Goal: Task Accomplishment & Management: Use online tool/utility

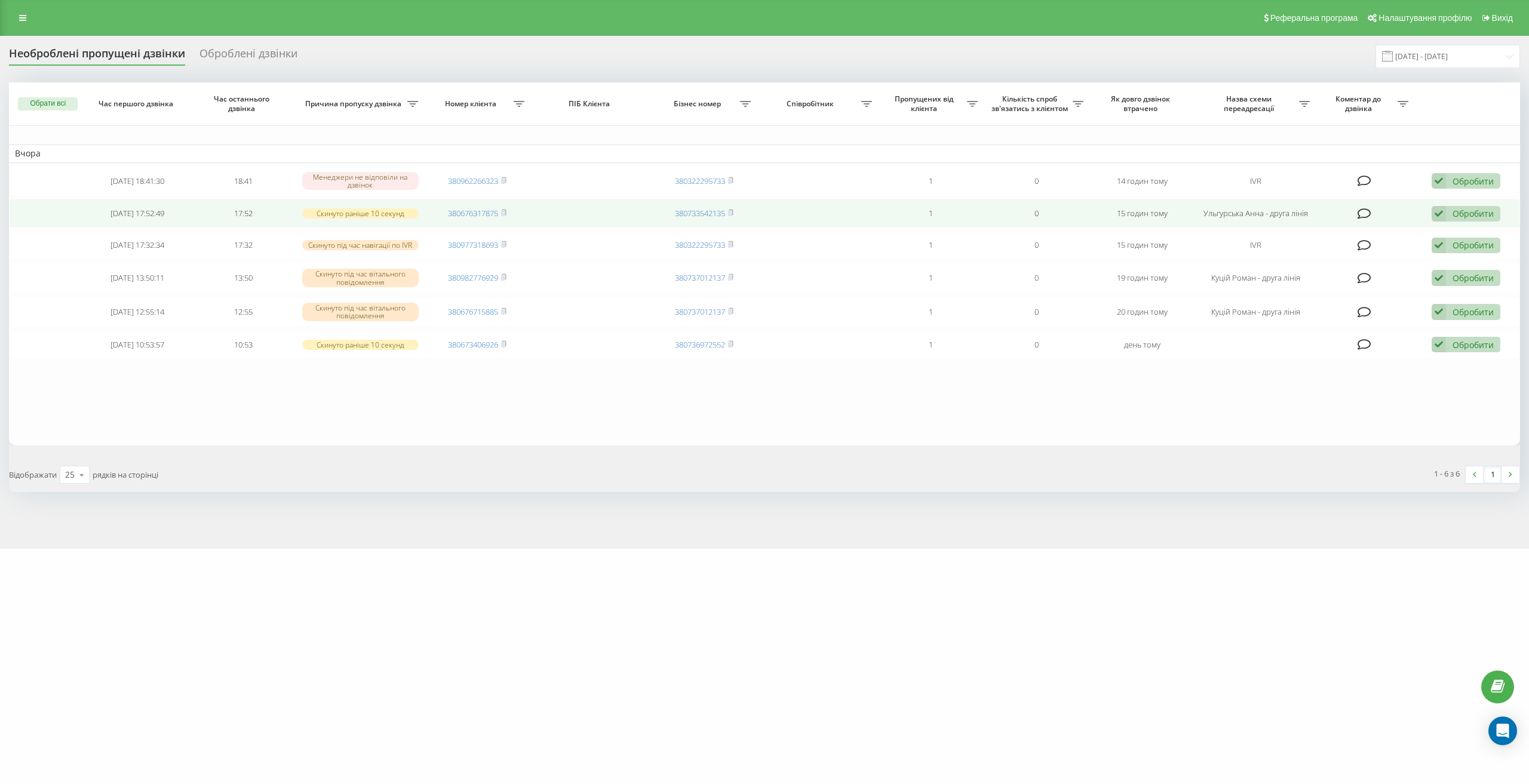
click at [1461, 211] on div "Обробити" at bounding box center [1474, 214] width 42 height 11
click at [1439, 252] on span "Зв'язався з клієнтом за допомогою іншого каналу" at bounding box center [1388, 254] width 204 height 11
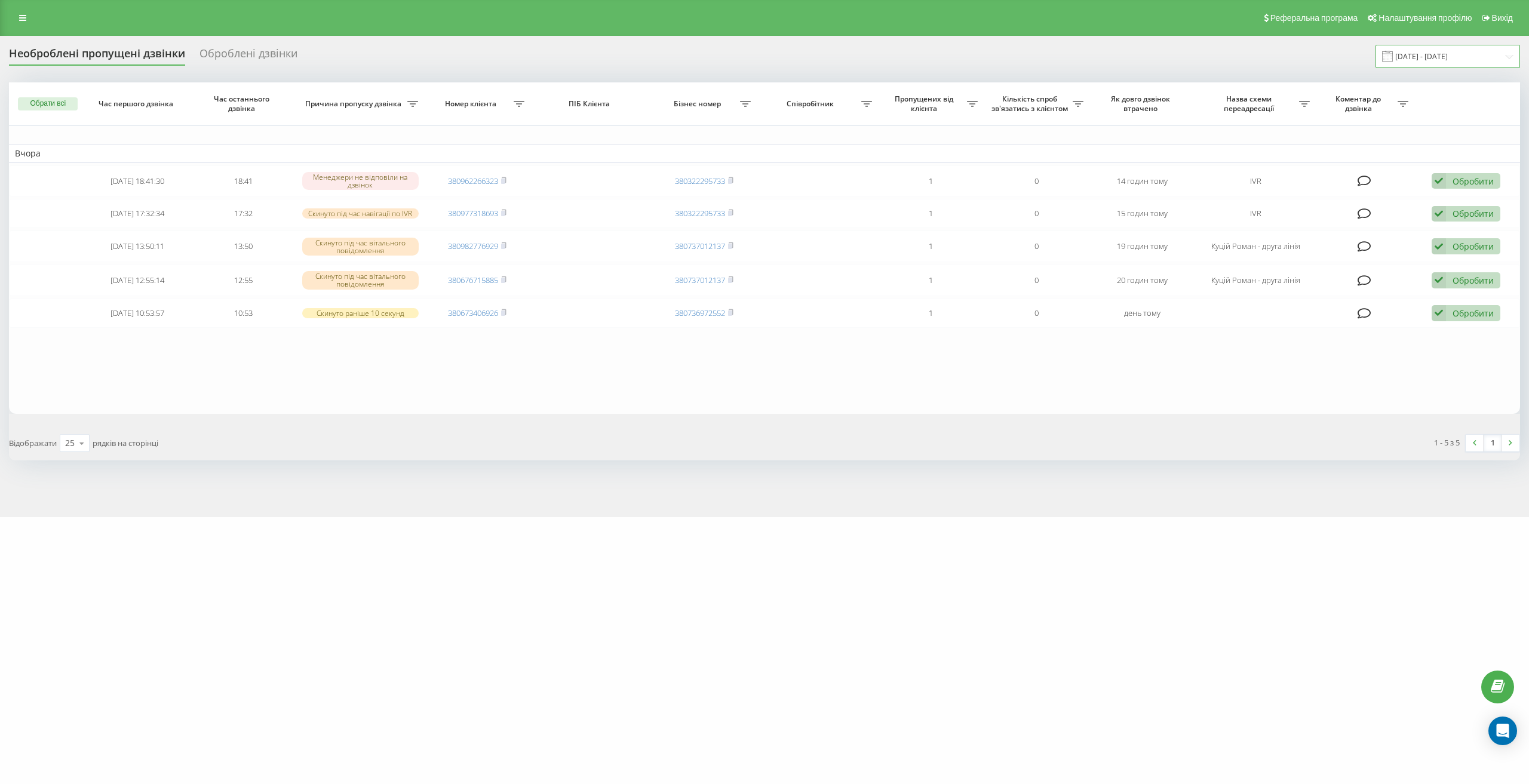
click at [1434, 55] on input "19.08.2025 - 19.08.2025" at bounding box center [1448, 56] width 145 height 24
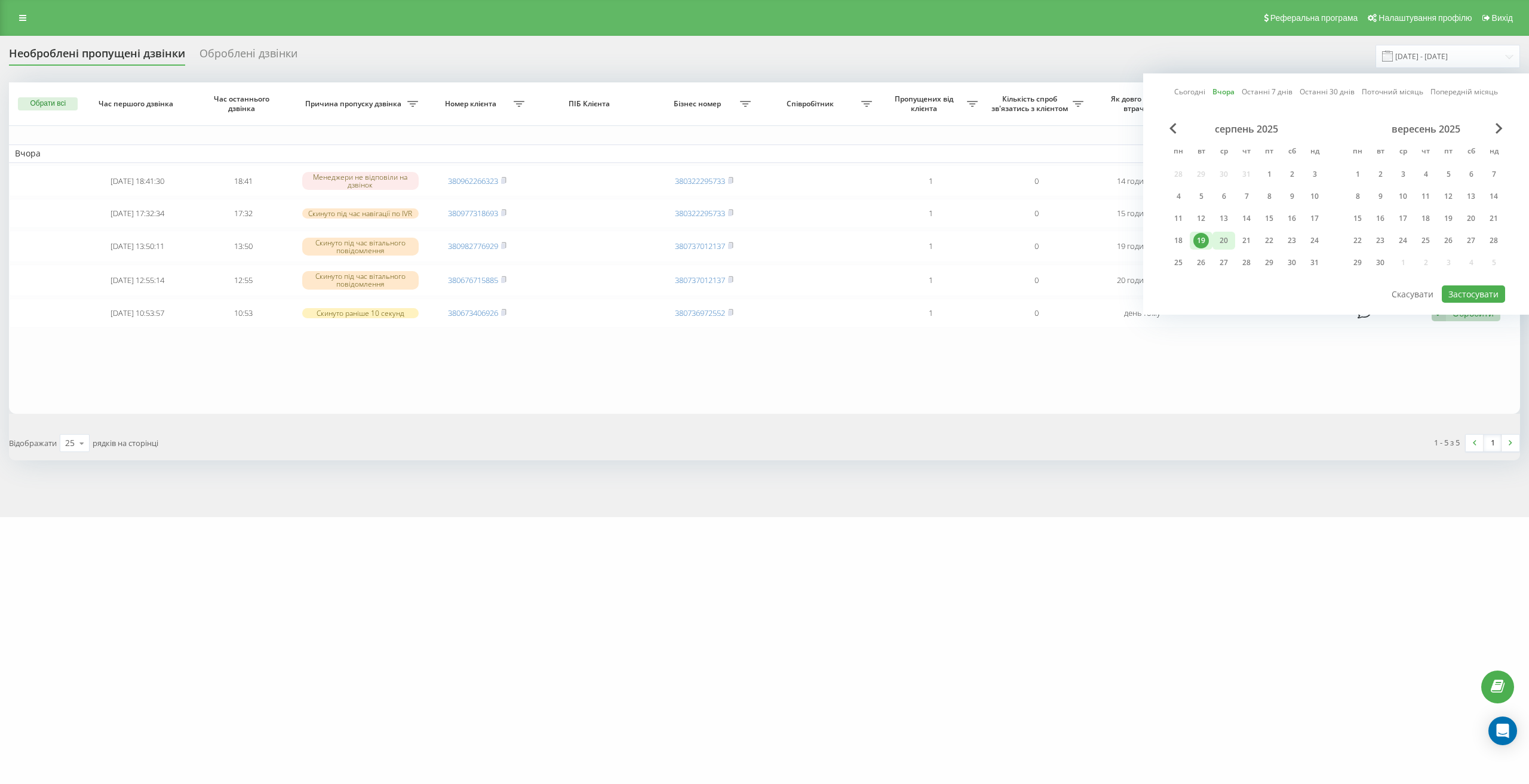
click at [1228, 235] on div "20" at bounding box center [1224, 240] width 15 height 15
click at [1195, 240] on div "19" at bounding box center [1202, 240] width 15 height 15
click at [1453, 290] on button "Застосувати" at bounding box center [1473, 294] width 63 height 17
type input "[DATE] - [DATE]"
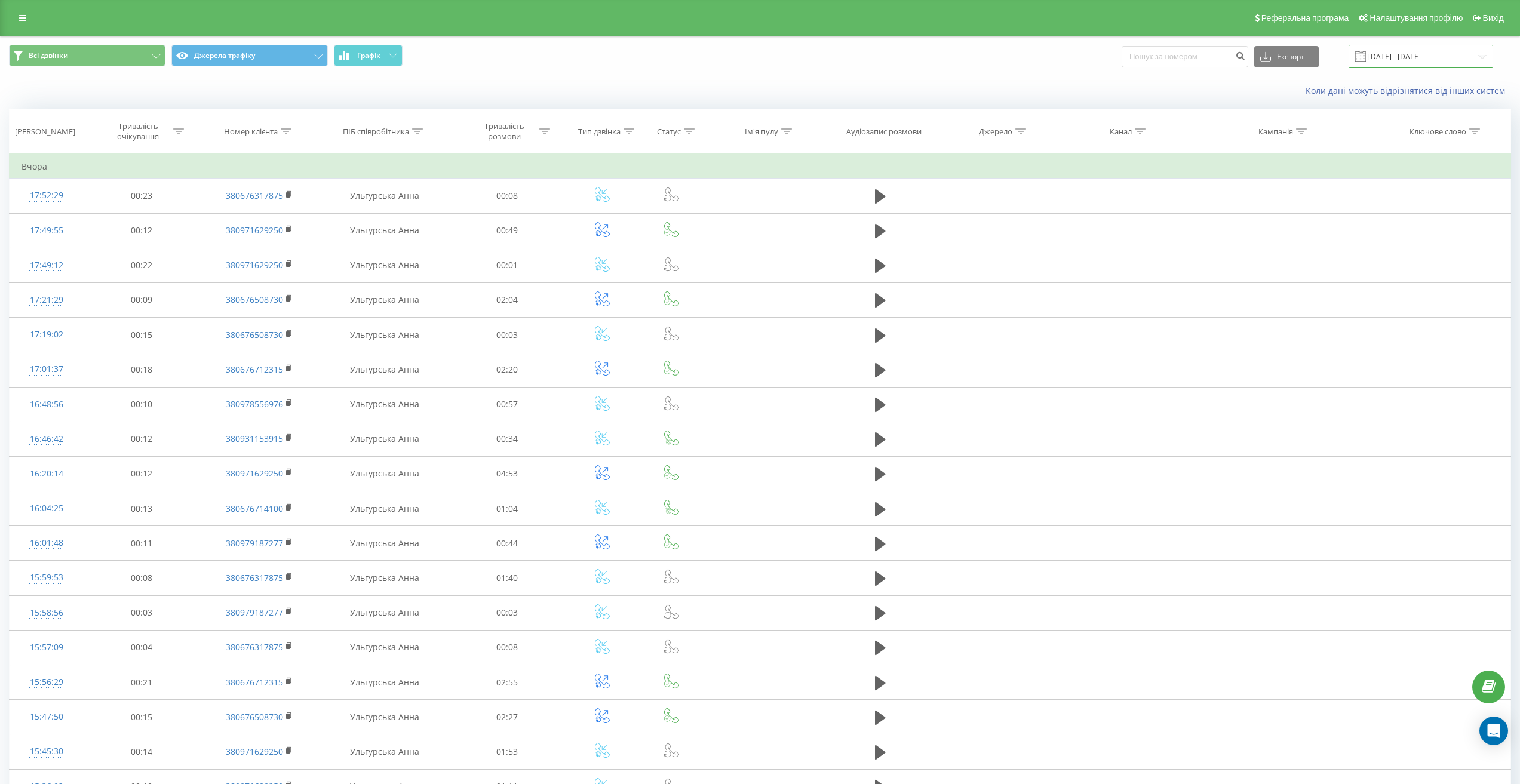
click at [1408, 50] on input "19.08.2025 - 19.08.2025" at bounding box center [1421, 56] width 145 height 24
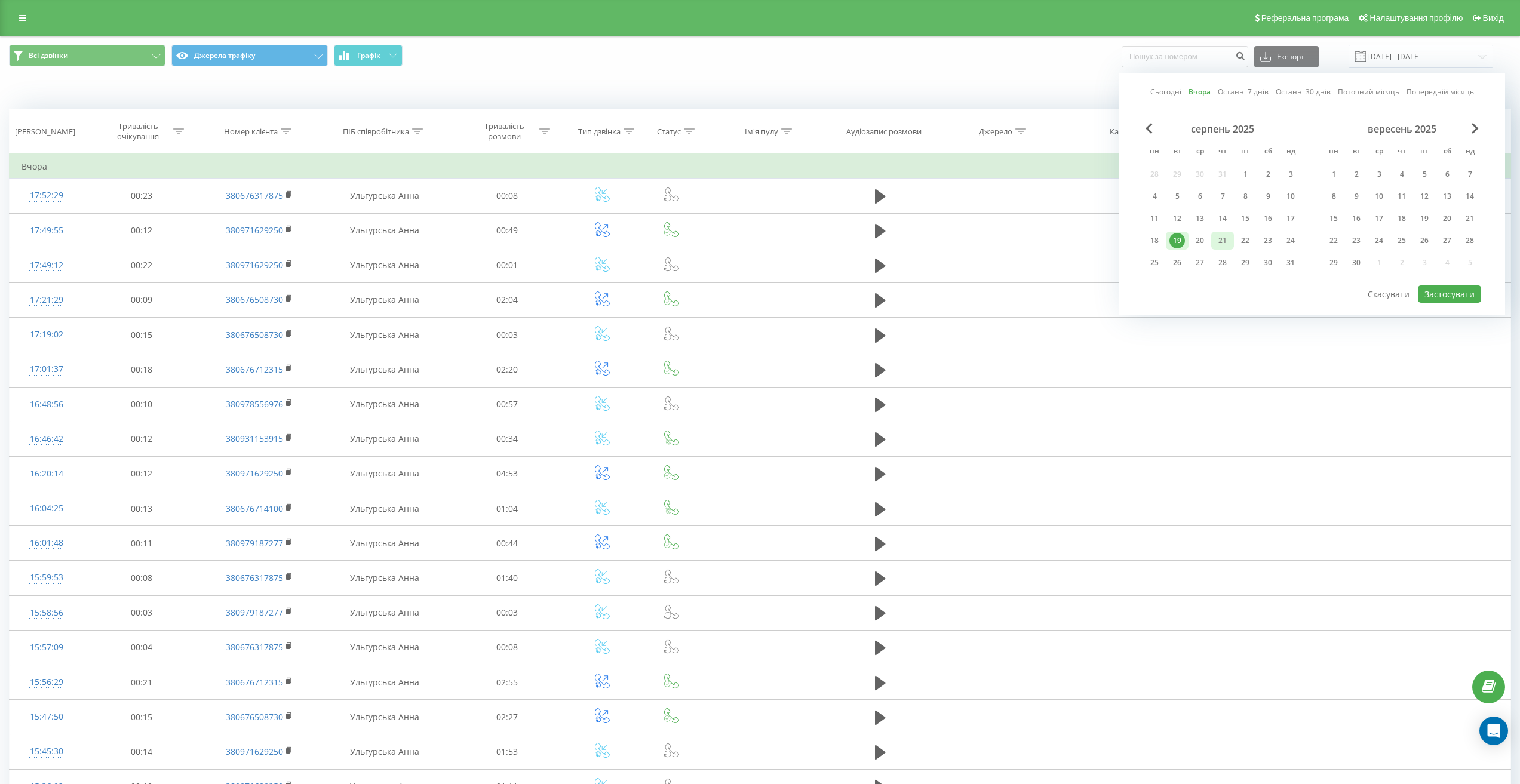
click at [1212, 235] on div "21" at bounding box center [1222, 240] width 23 height 18
drag, startPoint x: 1199, startPoint y: 240, endPoint x: 1239, endPoint y: 273, distance: 51.9
click at [1199, 241] on div "20" at bounding box center [1199, 240] width 15 height 15
click at [1201, 236] on div "20" at bounding box center [1199, 240] width 15 height 15
click at [1452, 296] on button "Застосувати" at bounding box center [1449, 294] width 63 height 17
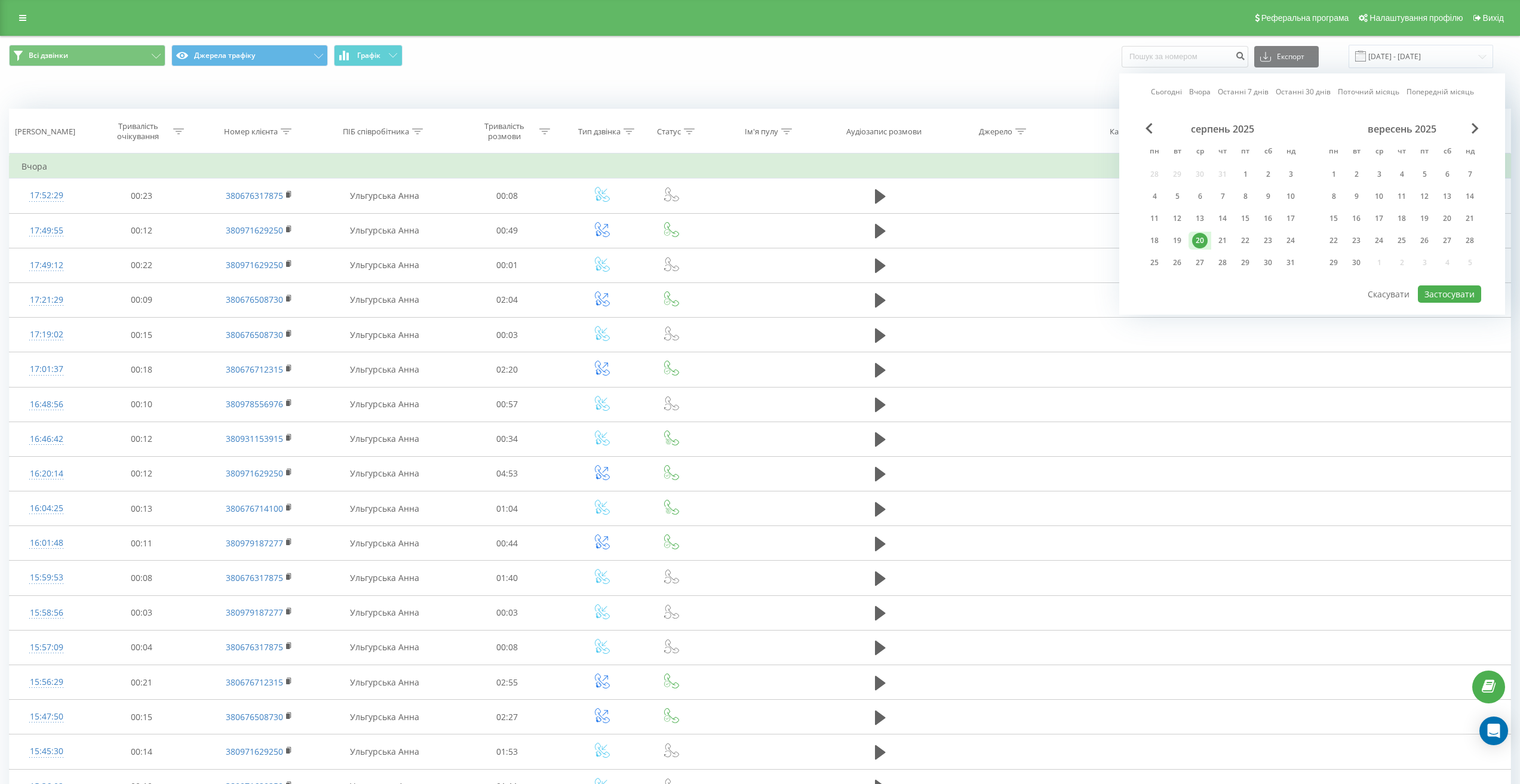
type input "20.08.2025 - 20.08.2025"
